Goal: Task Accomplishment & Management: Complete application form

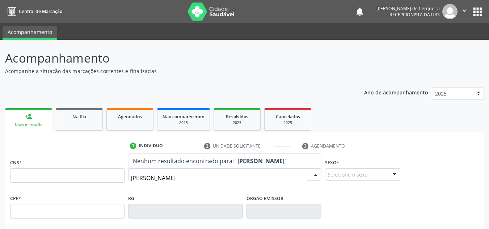
type input "jorge oliveira bacelar"
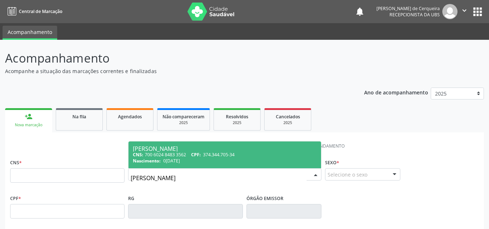
type input "700 6024 8483 3562"
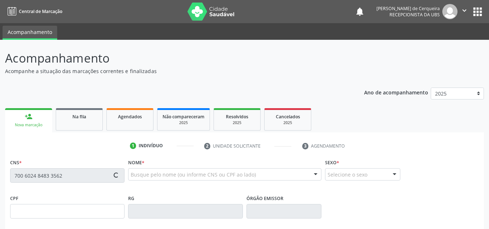
type input "374.344.705-34"
type input "07/07/1957"
type input "Emerintina Nunes Oliveira"
type input "(99) 99999-9999"
type input "S/N"
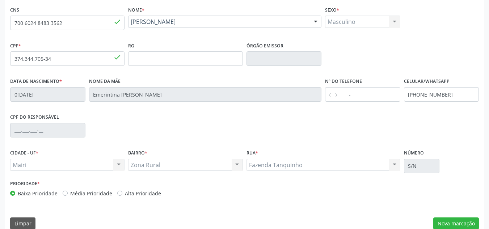
scroll to position [163, 0]
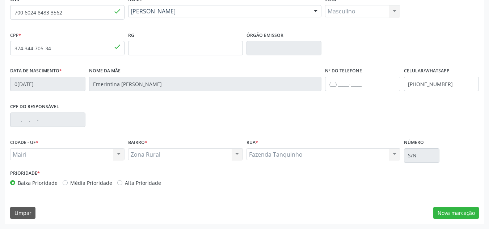
click at [70, 182] on label "Média Prioridade" at bounding box center [91, 183] width 42 height 8
click at [63, 182] on input "Média Prioridade" at bounding box center [65, 182] width 5 height 7
radio input "true"
click at [445, 215] on button "Nova marcação" at bounding box center [456, 213] width 46 height 12
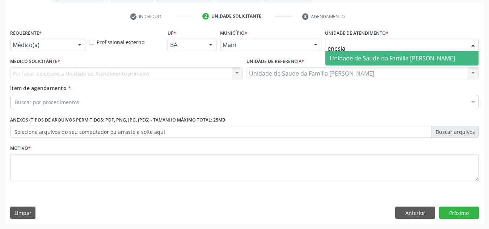
type input "enesia f"
click at [366, 58] on span "Unidade de Saude da Familia [PERSON_NAME]" at bounding box center [392, 58] width 125 height 8
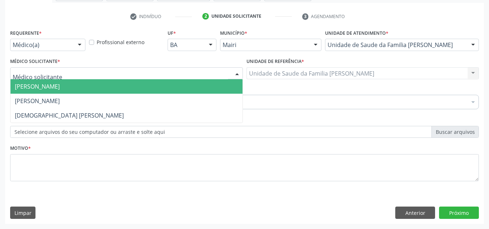
click at [40, 91] on span "Arthur Pinto Silva" at bounding box center [126, 86] width 232 height 14
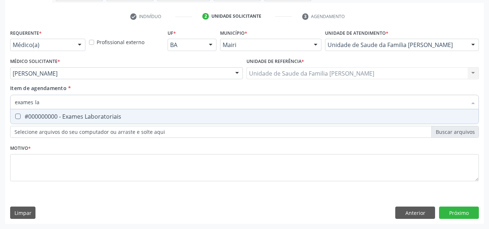
type input "exames lab"
click at [45, 116] on div "#000000000 - Exames Laboratoriais" at bounding box center [244, 117] width 459 height 6
checkbox Laboratoriais "true"
drag, startPoint x: 65, startPoint y: 104, endPoint x: 20, endPoint y: 106, distance: 44.9
click at [20, 106] on input "exames lab" at bounding box center [241, 102] width 452 height 14
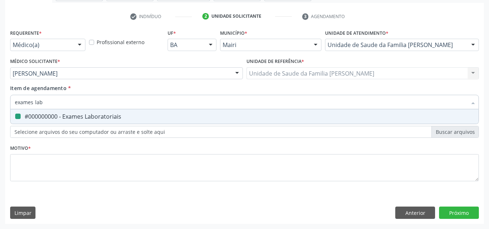
type input "ex"
checkbox Laboratoriais "false"
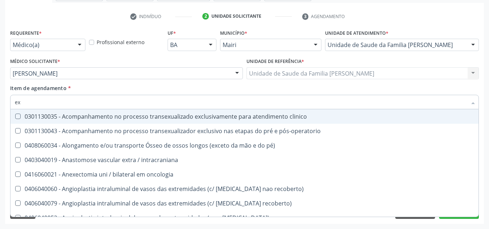
type input "e"
checkbox Laboratoriais "false"
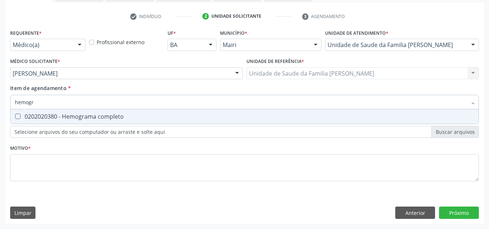
type input "hemogra"
click at [21, 119] on div "0202020380 - Hemograma completo" at bounding box center [244, 117] width 459 height 6
checkbox completo "true"
drag, startPoint x: 49, startPoint y: 102, endPoint x: 0, endPoint y: 116, distance: 51.0
click at [0, 116] on div "Acompanhamento Acompanhe a situação das marcações correntes e finalizadas Relat…" at bounding box center [244, 69] width 489 height 319
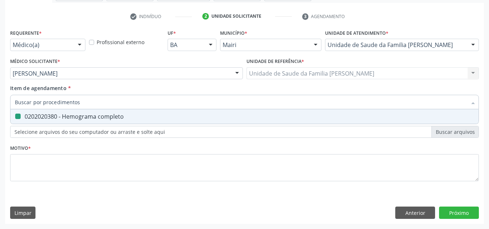
checkbox completo "false"
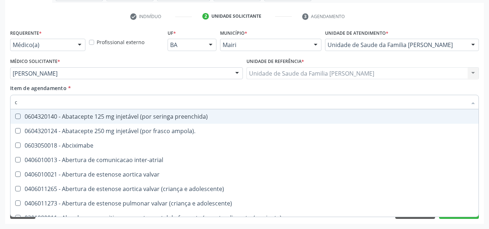
type input "co"
checkbox osseo "true"
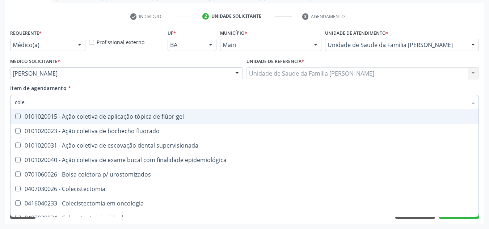
type input "coles"
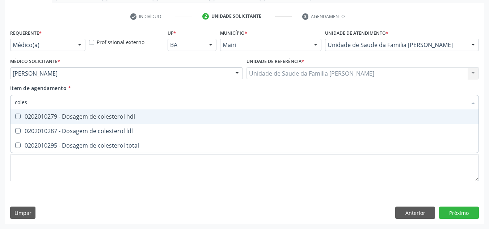
click at [14, 122] on span "0202010279 - Dosagem de colesterol hdl" at bounding box center [244, 116] width 468 height 14
checkbox hdl "true"
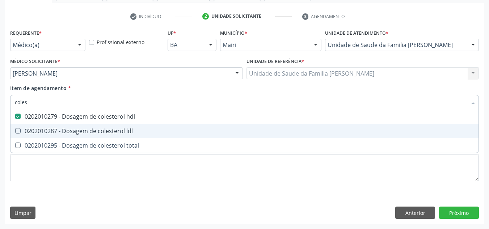
click at [33, 134] on div "0202010287 - Dosagem de colesterol ldl" at bounding box center [244, 131] width 459 height 6
checkbox ldl "true"
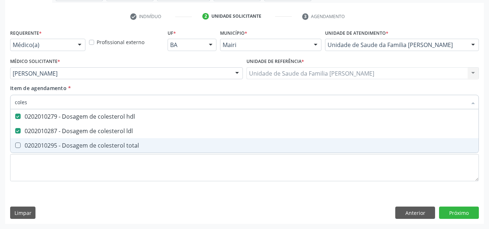
click at [34, 145] on div "0202010295 - Dosagem de colesterol total" at bounding box center [244, 146] width 459 height 6
checkbox total "true"
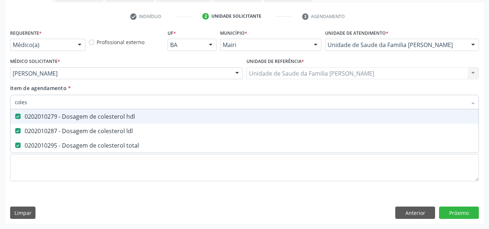
drag, startPoint x: 38, startPoint y: 101, endPoint x: 11, endPoint y: 102, distance: 27.5
click at [11, 102] on div "coles" at bounding box center [244, 102] width 468 height 14
checkbox hdl "false"
checkbox ldl "false"
checkbox total "false"
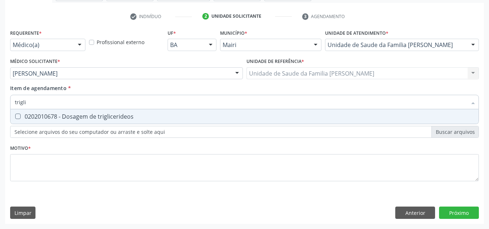
type input "triglic"
click at [21, 115] on div "0202010678 - Dosagem de triglicerideos" at bounding box center [244, 117] width 459 height 6
checkbox triglicerideos "true"
drag, startPoint x: 33, startPoint y: 101, endPoint x: 11, endPoint y: 110, distance: 23.4
click at [11, 107] on div "triglic Desfazer seleção 0202010678 - Dosagem de triglicerideos Nenhum resultad…" at bounding box center [244, 101] width 468 height 12
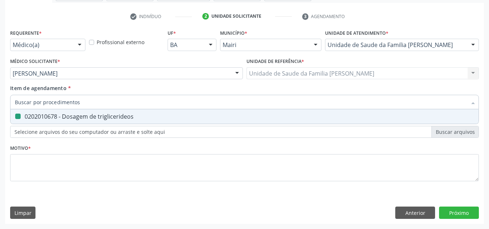
checkbox triglicerideos "false"
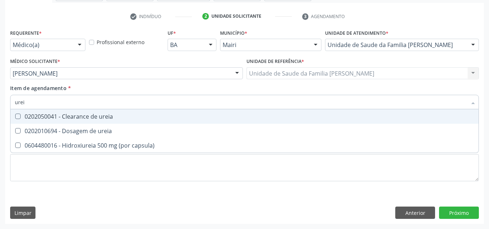
type input "ureia"
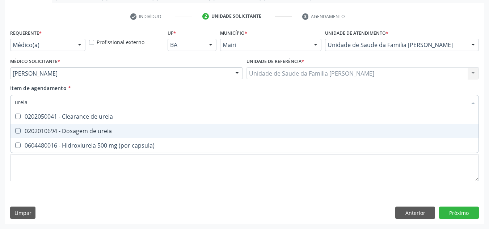
click at [20, 127] on span "0202010694 - Dosagem de ureia" at bounding box center [244, 131] width 468 height 14
checkbox ureia "true"
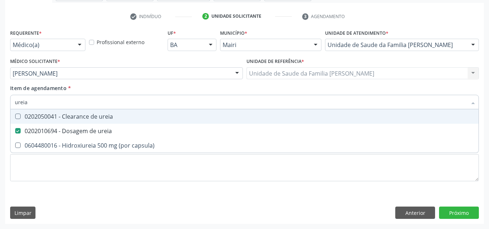
drag, startPoint x: 34, startPoint y: 105, endPoint x: 10, endPoint y: 104, distance: 23.6
click at [10, 104] on div "ureia" at bounding box center [244, 102] width 468 height 14
checkbox ureia "false"
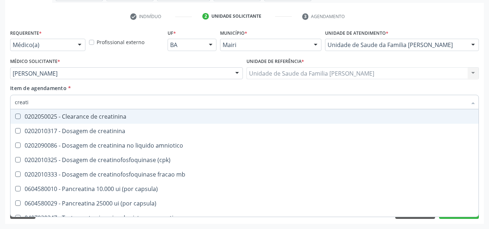
type input "creatin"
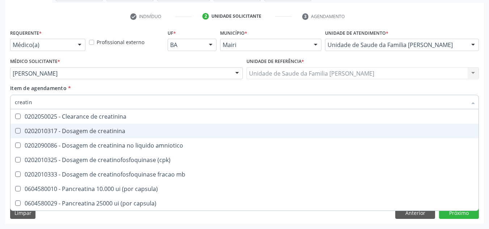
click at [20, 132] on creatinina at bounding box center [17, 130] width 5 height 5
click at [15, 132] on creatinina "checkbox" at bounding box center [12, 130] width 5 height 5
checkbox creatinina "true"
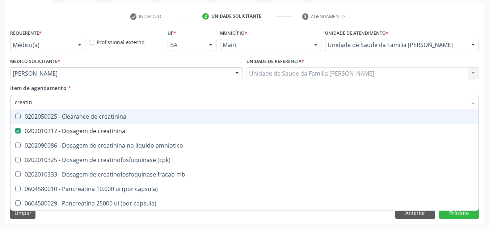
drag, startPoint x: 56, startPoint y: 106, endPoint x: 0, endPoint y: 109, distance: 56.5
click at [0, 109] on div "Acompanhamento Acompanhe a situação das marcações correntes e finalizadas Relat…" at bounding box center [244, 69] width 489 height 319
checkbox creatinina "false"
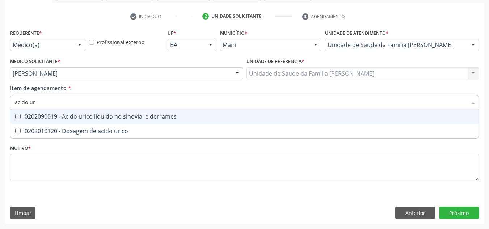
type input "acido uri"
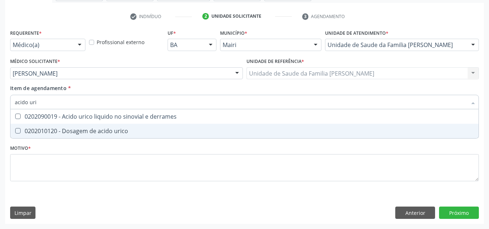
click at [22, 130] on div "0202010120 - Dosagem de acido urico" at bounding box center [244, 131] width 459 height 6
checkbox urico "true"
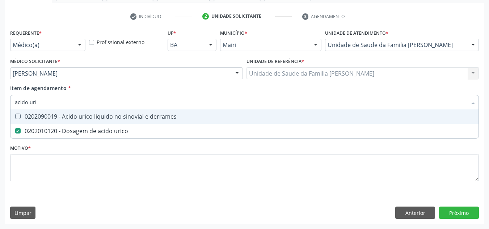
drag, startPoint x: 43, startPoint y: 102, endPoint x: 9, endPoint y: 108, distance: 34.1
click at [9, 108] on div "Item de agendamento * acido uri Desfazer seleção 0202090019 - Acido urico liqui…" at bounding box center [244, 98] width 472 height 28
checkbox urico "false"
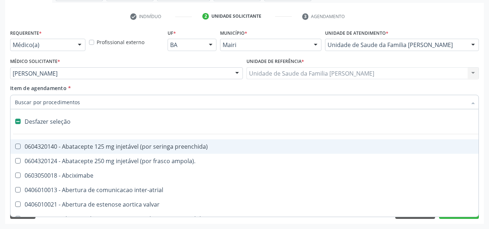
type input "g"
checkbox pleuroscopia\) "true"
checkbox inalante\) "true"
checkbox bilateral "true"
checkbox Bursectomia "true"
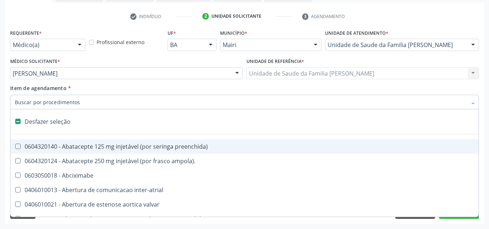
checkbox hospitais "true"
checkbox projecoes\) "true"
checkbox 67 "true"
checkbox adolescente\) "true"
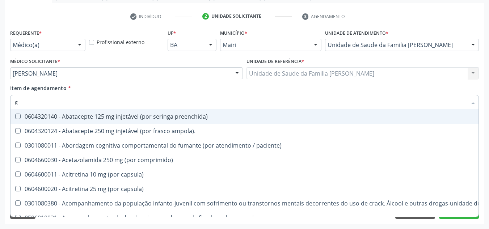
type input "gl"
checkbox pé\) "true"
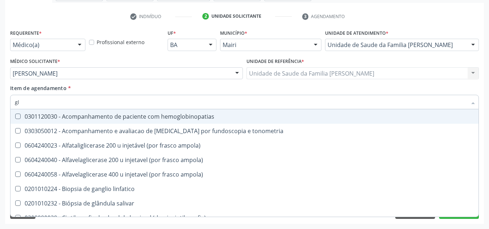
type input "gli"
checkbox globular "true"
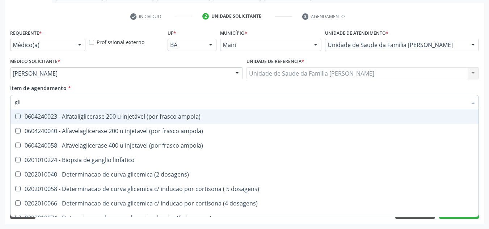
type input "glic"
checkbox glicosilada "true"
checkbox triglicerideos "false"
type input "glice"
checkbox acida "true"
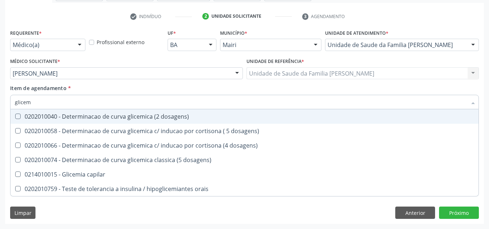
type input "glicemi"
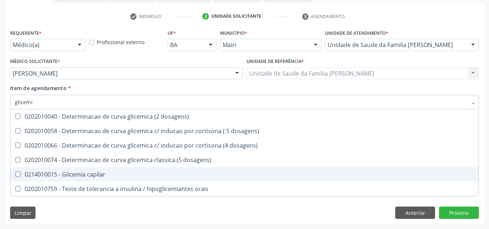
click at [39, 173] on div "0214010015 - Glicemia capilar" at bounding box center [244, 174] width 459 height 6
checkbox capilar "true"
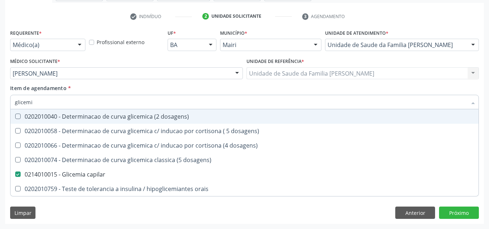
drag, startPoint x: 39, startPoint y: 101, endPoint x: 0, endPoint y: 104, distance: 39.1
click at [0, 104] on div "Acompanhamento Acompanhe a situação das marcações correntes e finalizadas Relat…" at bounding box center [244, 69] width 489 height 319
checkbox capilar "false"
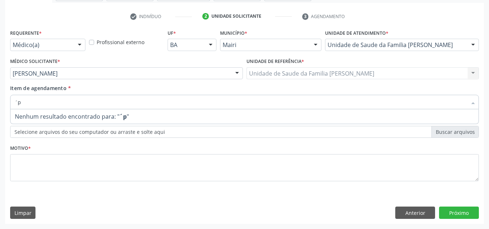
type input "´"
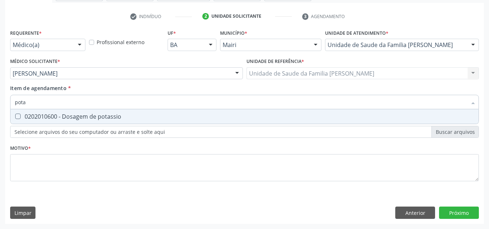
type input "potas"
click at [20, 119] on div "0202010600 - Dosagem de potassio" at bounding box center [244, 117] width 459 height 6
checkbox potassio "true"
drag, startPoint x: 34, startPoint y: 107, endPoint x: 13, endPoint y: 110, distance: 21.1
click at [13, 107] on div "potas Desfazer seleção 0202010600 - Dosagem de potassio Nenhum resultado encont…" at bounding box center [244, 101] width 468 height 12
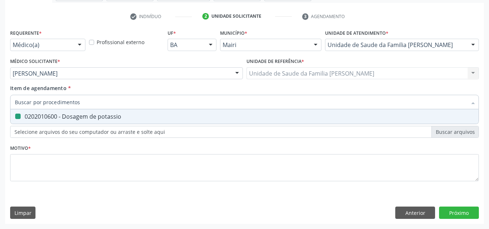
checkbox potassio "false"
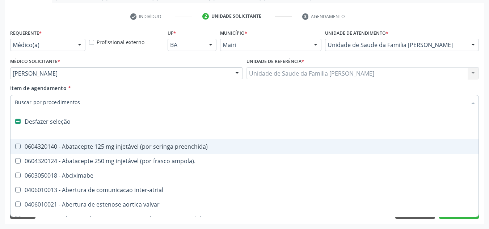
type input "s"
checkbox retalho "true"
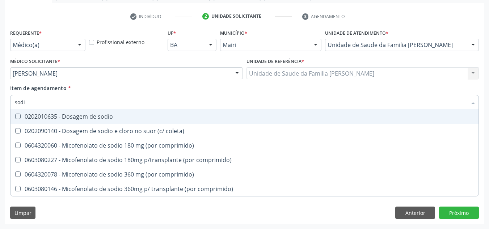
type input "sodio"
click at [70, 118] on div "0202010635 - Dosagem de sodio" at bounding box center [244, 117] width 459 height 6
checkbox sodio "true"
drag, startPoint x: 48, startPoint y: 107, endPoint x: 0, endPoint y: 116, distance: 49.4
click at [0, 116] on div "Acompanhamento Acompanhe a situação das marcações correntes e finalizadas Relat…" at bounding box center [244, 69] width 489 height 319
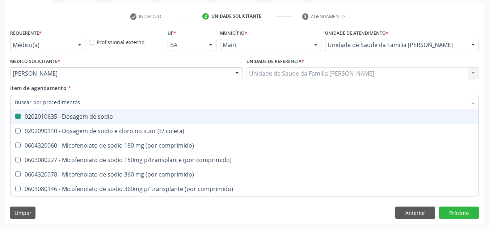
checkbox sodio "false"
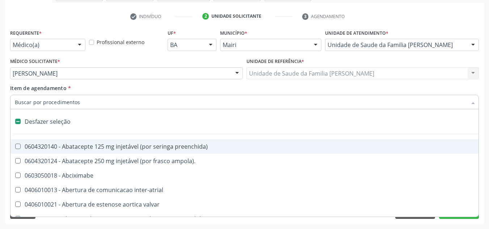
type input "t"
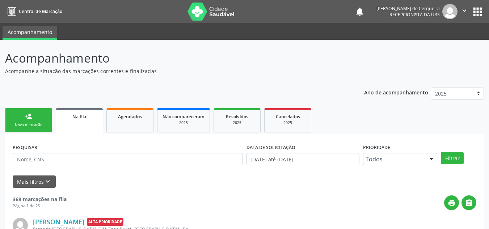
scroll to position [1009, 0]
